Goal: Task Accomplishment & Management: Manage account settings

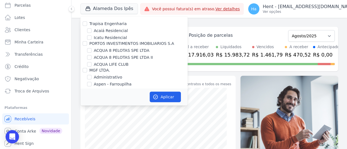
scroll to position [3386, 0]
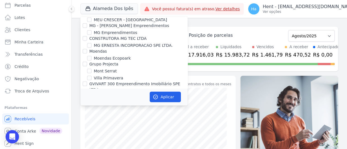
click at [84, 126] on input "MUNTE CONSTRUTORA E INCORPORADORA LTDA" at bounding box center [85, 128] width 4 height 4
checkbox input "true"
click at [166, 100] on button "Aplicar" at bounding box center [165, 97] width 31 height 11
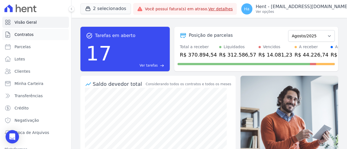
click at [22, 35] on span "Contratos" at bounding box center [24, 35] width 19 height 6
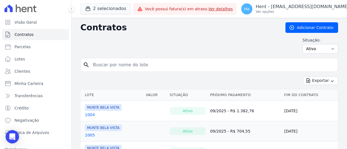
click at [148, 65] on input "search" at bounding box center [213, 64] width 246 height 11
type input "804"
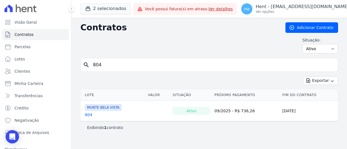
click at [88, 117] on link "804" at bounding box center [89, 115] width 8 height 6
click at [88, 115] on link "804" at bounding box center [89, 115] width 8 height 6
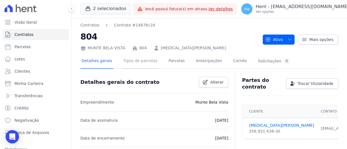
click at [148, 61] on link "Tipos de parcelas" at bounding box center [140, 61] width 36 height 15
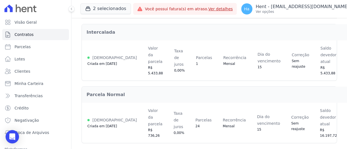
scroll to position [76, 0]
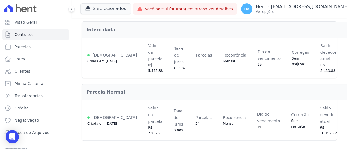
click at [323, 89] on div "Renegociar" at bounding box center [346, 86] width 47 height 9
click at [325, 83] on link "Renegociar" at bounding box center [346, 86] width 43 height 7
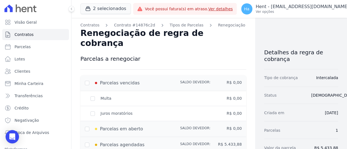
click at [294, 85] on div "Tipo de cobrança Intercalada" at bounding box center [301, 77] width 74 height 17
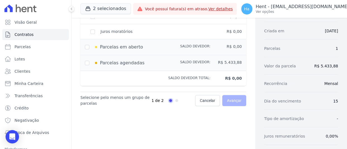
scroll to position [84, 0]
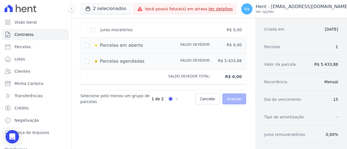
click at [91, 58] on div "Parcelas agendadas" at bounding box center [132, 61] width 94 height 7
click at [86, 59] on input "checkbox" at bounding box center [87, 61] width 4 height 4
checkbox input "true"
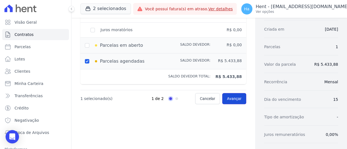
click at [234, 93] on link "Avançar" at bounding box center [234, 98] width 24 height 11
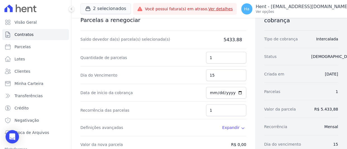
scroll to position [28, 0]
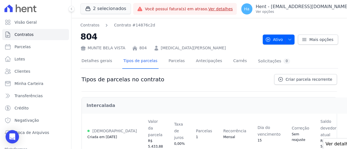
select select "default"
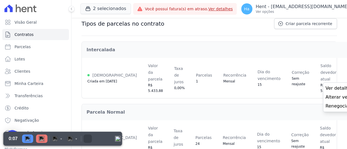
scroll to position [28, 0]
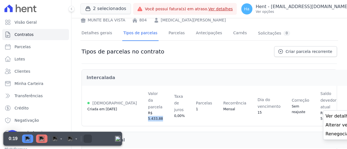
drag, startPoint x: 115, startPoint y: 121, endPoint x: 130, endPoint y: 121, distance: 14.8
click at [142, 121] on td "Valor da parcela R$ 5.433,88" at bounding box center [155, 106] width 26 height 40
click at [325, 135] on link "Renegociar" at bounding box center [346, 134] width 43 height 7
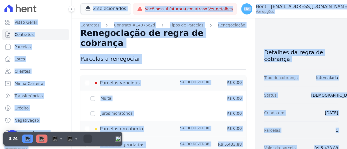
drag, startPoint x: 217, startPoint y: 86, endPoint x: 201, endPoint y: 85, distance: 16.3
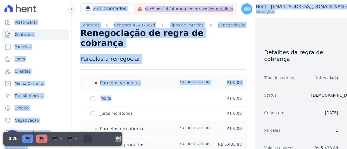
click at [188, 96] on div at bounding box center [194, 99] width 31 height 6
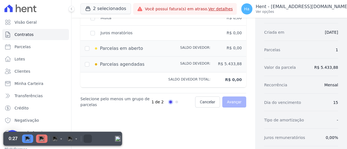
scroll to position [112, 0]
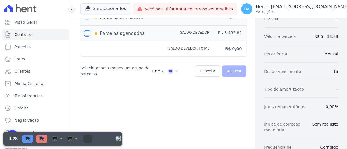
click at [86, 31] on input "checkbox" at bounding box center [87, 33] width 4 height 4
checkbox input "true"
type input "5433.88"
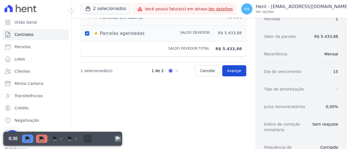
click at [232, 68] on span "Avançar" at bounding box center [234, 71] width 15 height 6
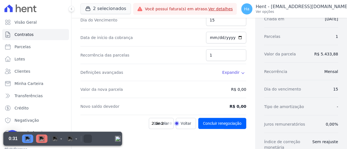
scroll to position [56, 0]
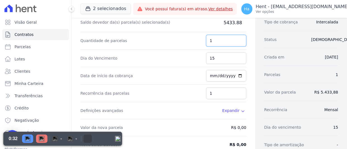
drag, startPoint x: 212, startPoint y: 32, endPoint x: 204, endPoint y: 30, distance: 8.2
click at [206, 35] on input "1" at bounding box center [226, 41] width 40 height 12
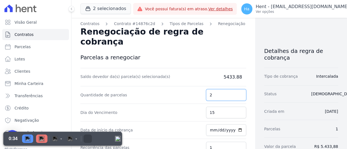
scroll to position [0, 0]
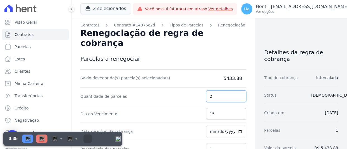
type input "2"
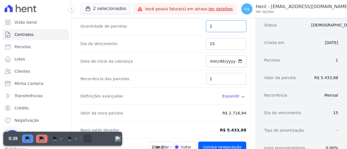
scroll to position [84, 0]
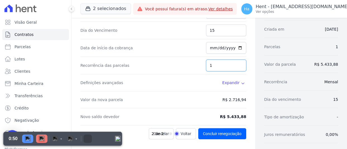
drag, startPoint x: 211, startPoint y: 53, endPoint x: 197, endPoint y: 52, distance: 14.3
click at [198, 57] on div "Recorrência das parcelas 1" at bounding box center [163, 66] width 166 height 18
type input "6"
click at [210, 42] on input "[DATE]" at bounding box center [226, 48] width 40 height 12
type input "2025-12-15"
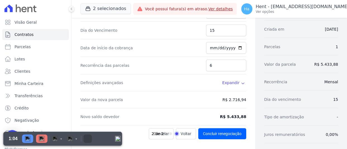
click at [167, 39] on div "Data de início da cobrança 2025-12-15" at bounding box center [163, 48] width 166 height 18
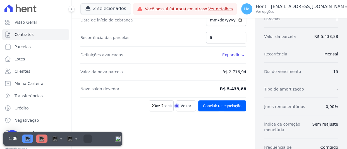
click at [242, 53] on icon at bounding box center [243, 55] width 4 height 4
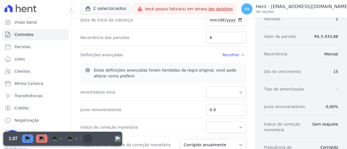
click at [241, 53] on icon at bounding box center [243, 55] width 4 height 4
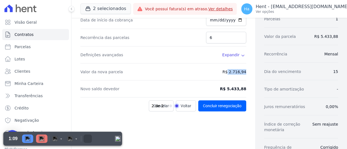
drag, startPoint x: 228, startPoint y: 63, endPoint x: 249, endPoint y: 62, distance: 21.5
click at [249, 62] on div "Contratos Contrato #14876c2d Tipos de Parcelas Renegociação Renegociação de reg…" at bounding box center [163, 77] width 184 height 343
click at [205, 64] on div "Valor da nova parcela R$ 2.716,94" at bounding box center [163, 72] width 166 height 17
drag, startPoint x: 222, startPoint y: 63, endPoint x: 245, endPoint y: 64, distance: 23.2
click at [245, 64] on div "Contratos Contrato #14876c2d Tipos de Parcelas Renegociação Renegociação de reg…" at bounding box center [163, 77] width 184 height 343
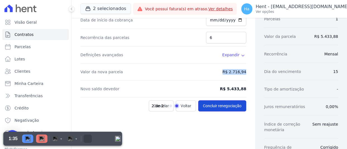
click at [227, 100] on button "Concluir renegociação" at bounding box center [222, 105] width 48 height 11
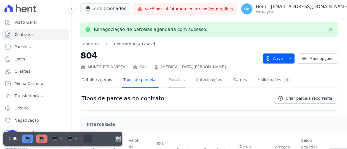
click at [169, 83] on link "Parcelas" at bounding box center [176, 80] width 18 height 15
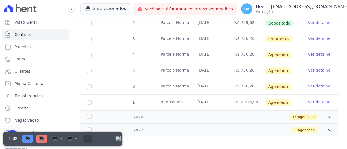
scroll to position [126, 0]
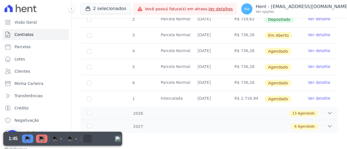
drag, startPoint x: 195, startPoint y: 82, endPoint x: 216, endPoint y: 83, distance: 20.9
click at [216, 83] on td "15/12/2025" at bounding box center [209, 83] width 37 height 16
drag, startPoint x: 199, startPoint y: 98, endPoint x: 217, endPoint y: 98, distance: 18.4
click at [217, 98] on td "15/12/2025" at bounding box center [209, 99] width 37 height 16
click at [313, 98] on link "Ver detalhe" at bounding box center [319, 99] width 22 height 6
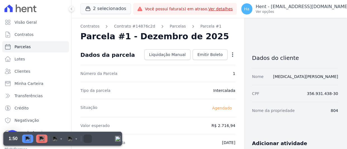
click at [232, 55] on icon "button" at bounding box center [232, 54] width 1 height 4
click at [202, 61] on link "Alterar" at bounding box center [208, 62] width 49 height 10
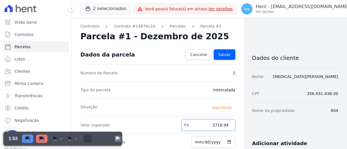
drag, startPoint x: 213, startPoint y: 127, endPoint x: 247, endPoint y: 126, distance: 34.6
type input "2500.00"
click at [225, 53] on span "Salvar" at bounding box center [224, 55] width 12 height 6
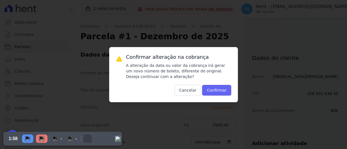
click at [222, 90] on button "Confirmar" at bounding box center [216, 90] width 29 height 11
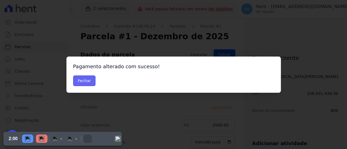
click at [80, 80] on button "Fechar" at bounding box center [84, 81] width 23 height 11
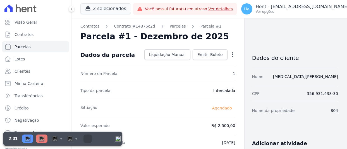
select select "default"
click at [170, 26] on link "Parcelas" at bounding box center [178, 26] width 16 height 6
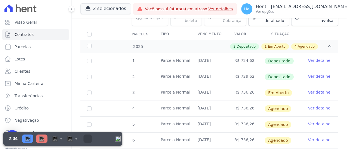
scroll to position [126, 0]
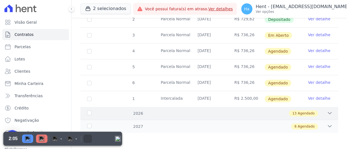
click at [223, 114] on div "13 Agendado" at bounding box center [222, 113] width 222 height 6
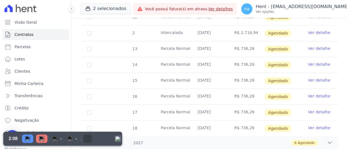
scroll to position [322, 0]
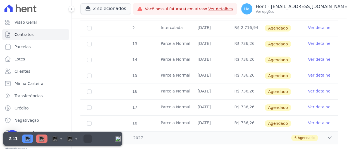
click at [314, 26] on link "Ver detalhe" at bounding box center [319, 28] width 22 height 6
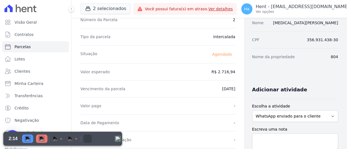
scroll to position [28, 0]
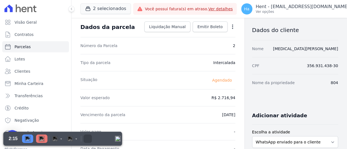
click at [232, 28] on icon "button" at bounding box center [232, 27] width 1 height 4
click at [193, 34] on link "Alterar" at bounding box center [208, 34] width 49 height 10
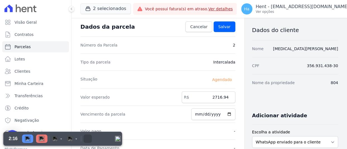
scroll to position [108, 0]
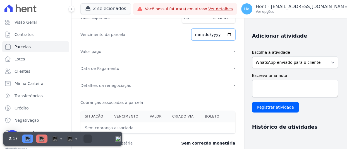
click at [201, 34] on input "2026-06-15" at bounding box center [213, 35] width 44 height 12
type input "2026-08-15"
click at [155, 34] on div "Vencimento da parcela 2026-08-15" at bounding box center [157, 34] width 155 height 17
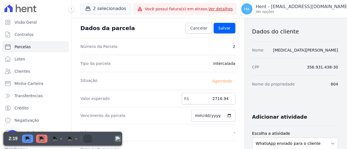
scroll to position [24, 0]
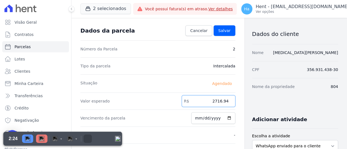
drag, startPoint x: 208, startPoint y: 104, endPoint x: 250, endPoint y: 103, distance: 41.3
paste input "3.05320"
click at [216, 102] on input "3.05320" at bounding box center [209, 101] width 54 height 12
click at [215, 102] on input "3.05320" at bounding box center [209, 101] width 54 height 12
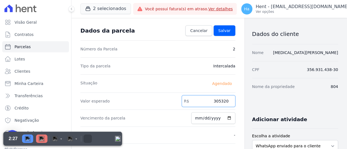
click at [220, 102] on input "305320" at bounding box center [209, 101] width 54 height 12
type input "3053.20"
click at [223, 29] on span "Salvar" at bounding box center [224, 31] width 12 height 6
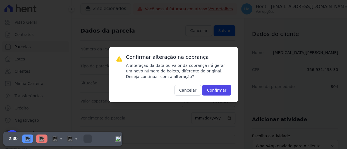
click at [218, 95] on div "Confirmar alteração na cobrança A alteração da data ou valor da cobrança irá ge…" at bounding box center [173, 74] width 129 height 55
click at [219, 89] on button "Confirmar" at bounding box center [216, 90] width 29 height 11
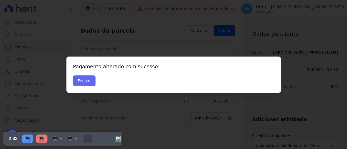
click at [81, 79] on button "Fechar" at bounding box center [84, 81] width 23 height 11
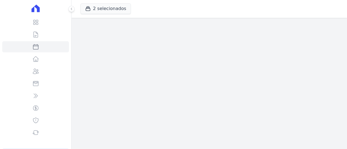
select select "default"
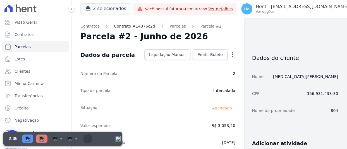
click at [133, 26] on link "Contrato #14876c2d" at bounding box center [134, 26] width 41 height 6
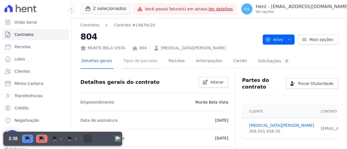
click at [139, 64] on link "Tipos de parcelas" at bounding box center [140, 61] width 36 height 15
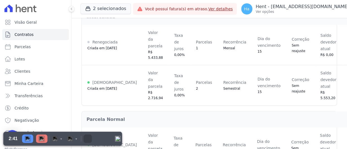
scroll to position [56, 0]
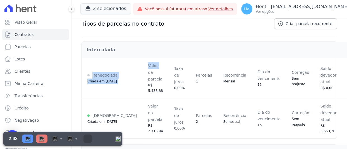
drag, startPoint x: 92, startPoint y: 72, endPoint x: 120, endPoint y: 73, distance: 28.2
click at [120, 73] on tr "Renegociada Criada em [DATE] Valor da parcela R$ 5.433,88 Taxa de juros 0,00% […" at bounding box center [229, 78] width 295 height 40
click at [148, 86] on div "R$ 5.433,88" at bounding box center [155, 88] width 15 height 11
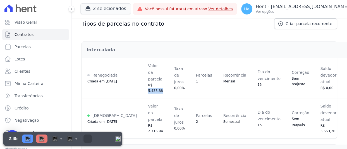
drag, startPoint x: 126, startPoint y: 92, endPoint x: 138, endPoint y: 92, distance: 12.0
click at [142, 92] on td "Valor da parcela R$ 5.433,88" at bounding box center [155, 78] width 26 height 40
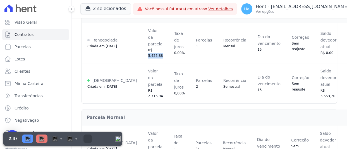
scroll to position [112, 0]
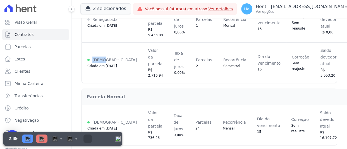
drag, startPoint x: 93, startPoint y: 57, endPoint x: 105, endPoint y: 57, distance: 12.8
click at [105, 57] on div "[DEMOGRAPHIC_DATA]" at bounding box center [111, 60] width 49 height 7
click at [190, 70] on td "Parcelas 2" at bounding box center [203, 63] width 27 height 40
click at [38, 140] on div at bounding box center [41, 139] width 11 height 8
